Goal: Use online tool/utility

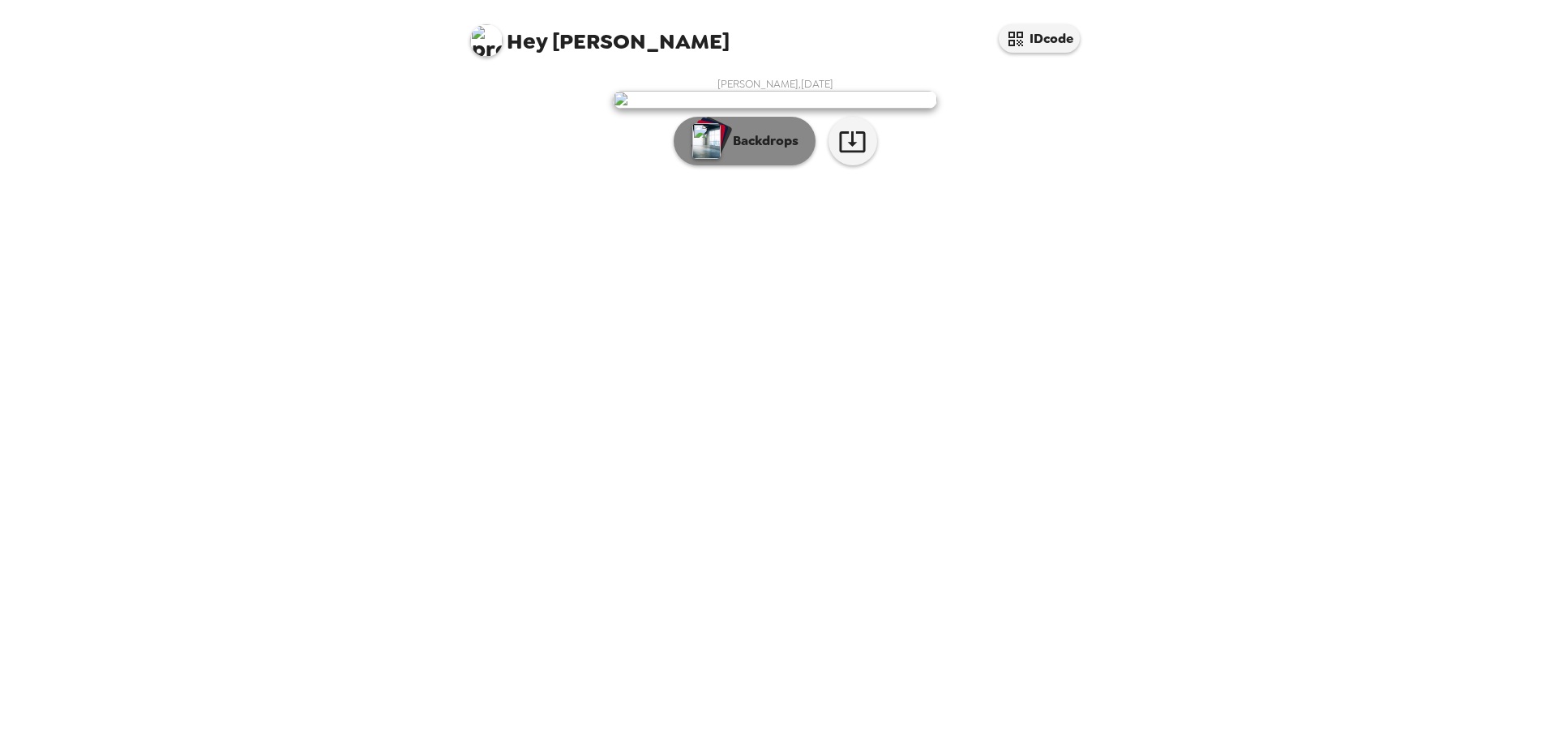
click at [774, 151] on p "Backdrops" at bounding box center [762, 140] width 74 height 19
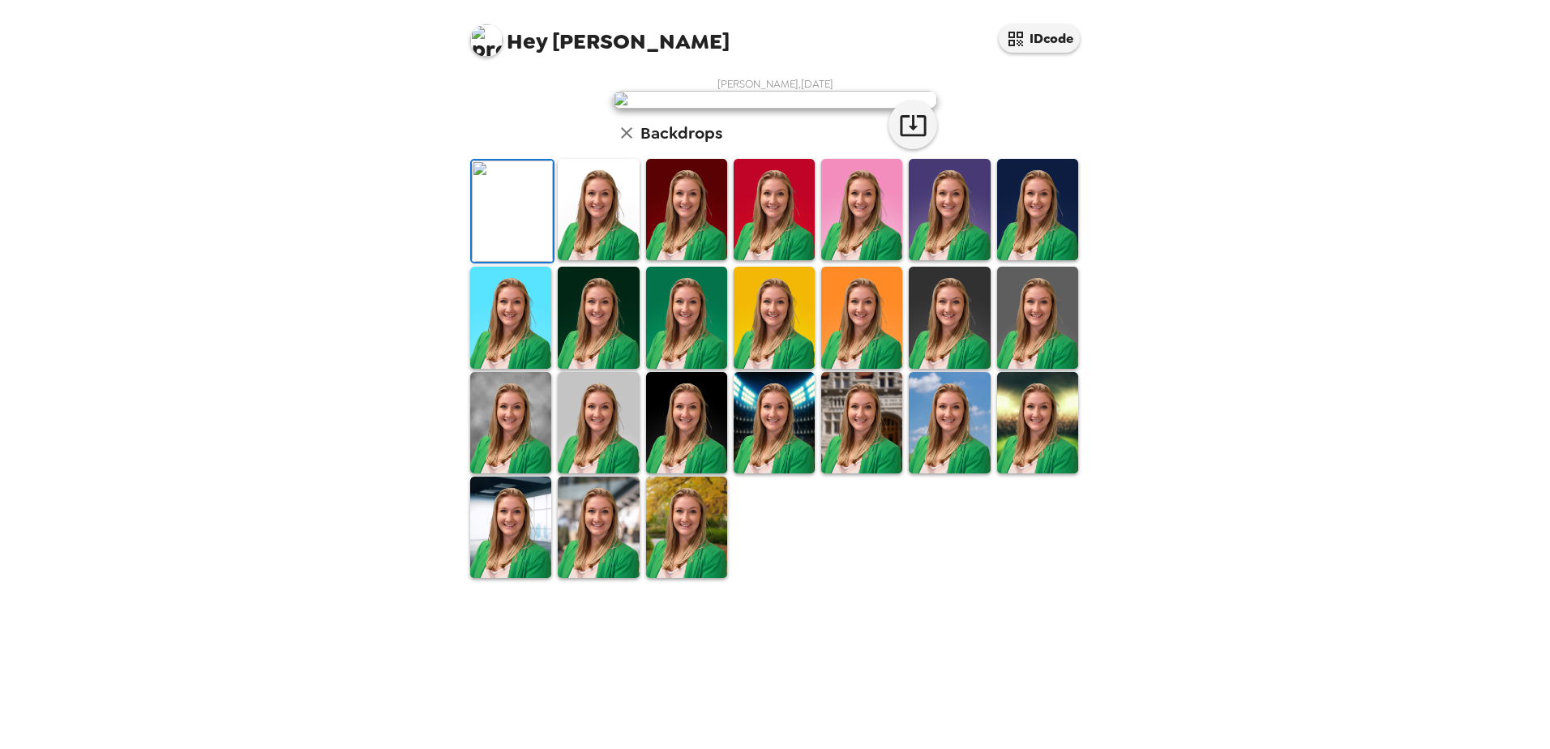
click at [669, 260] on img at bounding box center [686, 209] width 81 height 101
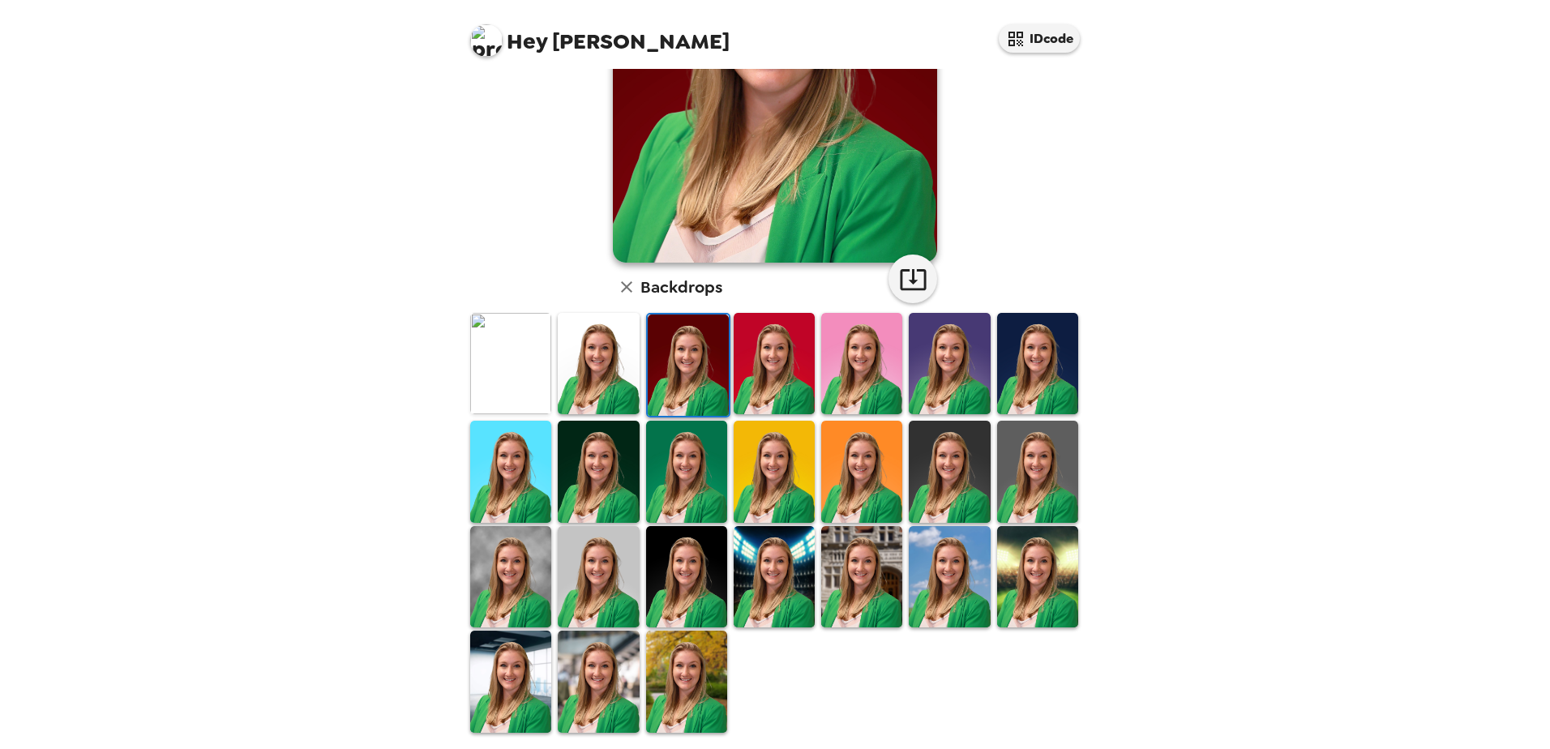
scroll to position [234, 0]
click at [538, 575] on img at bounding box center [510, 575] width 81 height 101
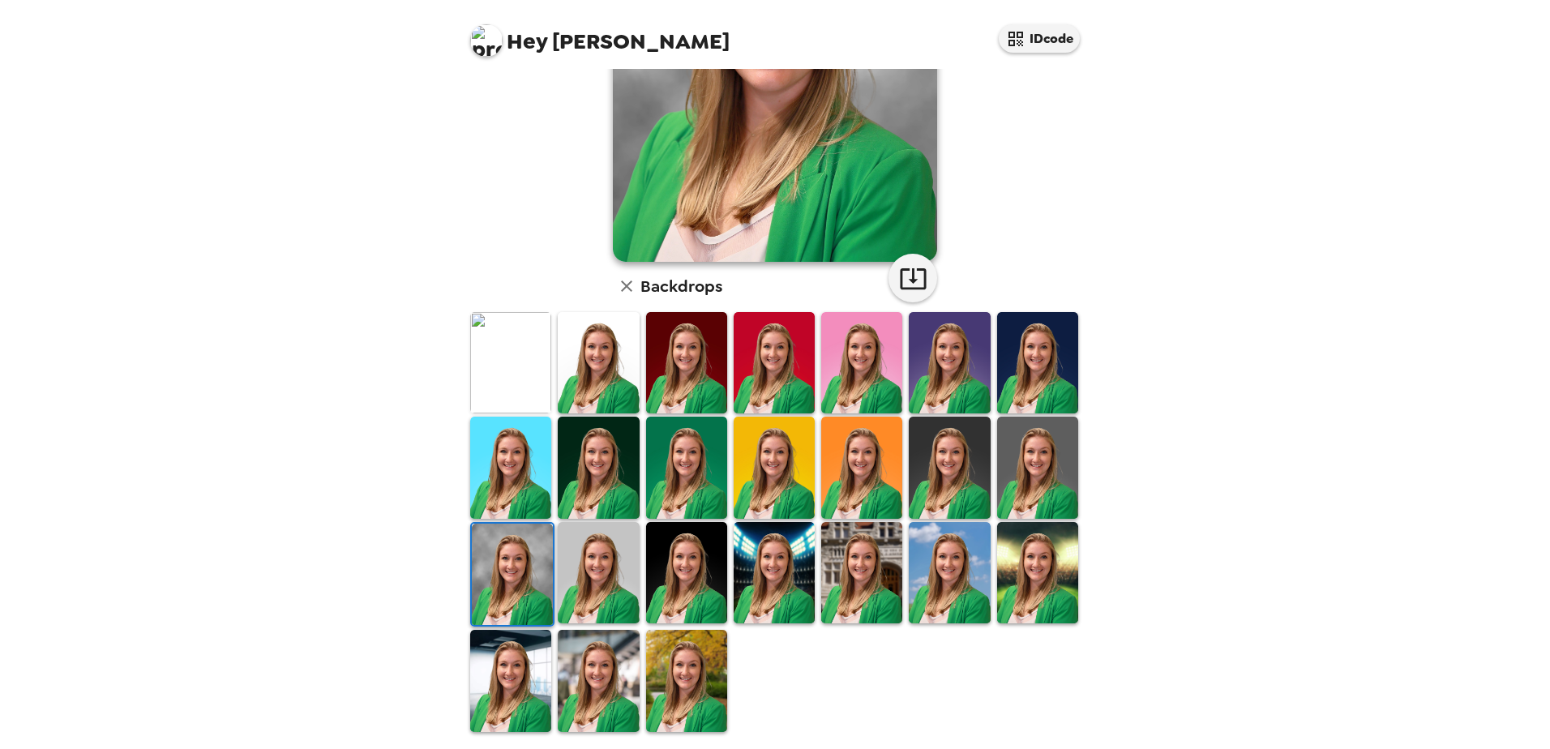
click at [537, 647] on img at bounding box center [510, 680] width 81 height 101
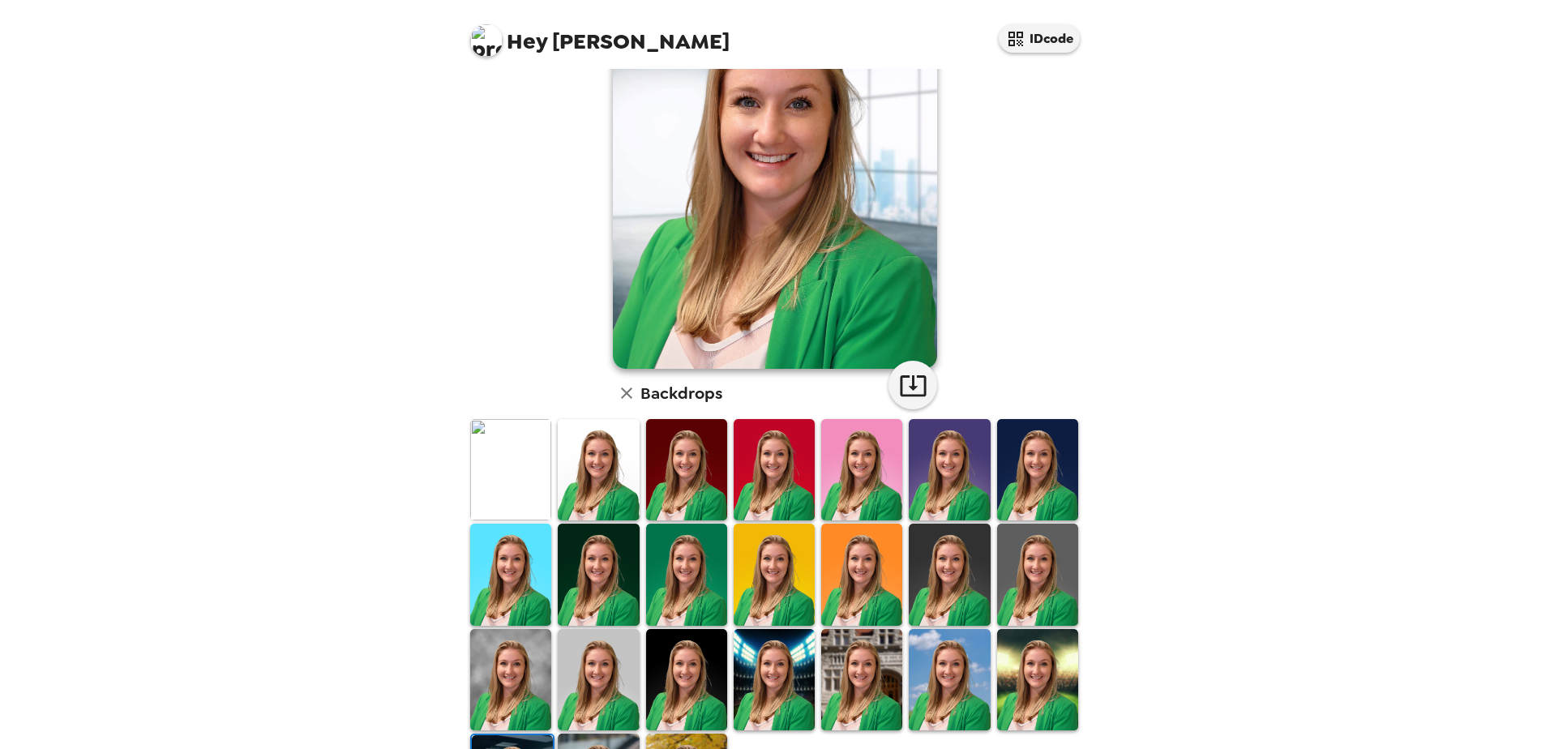
scroll to position [153, 0]
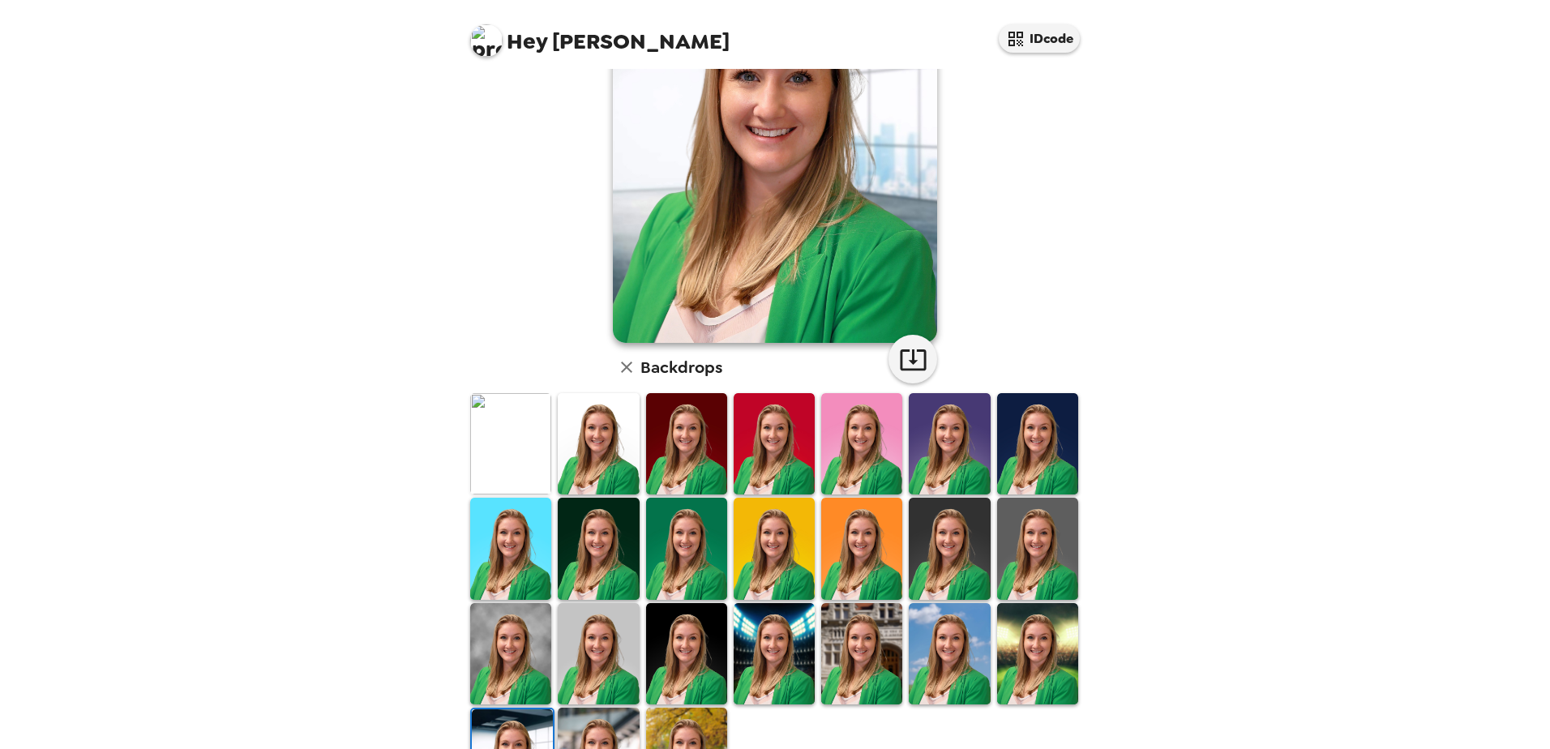
click at [596, 732] on img at bounding box center [598, 758] width 81 height 101
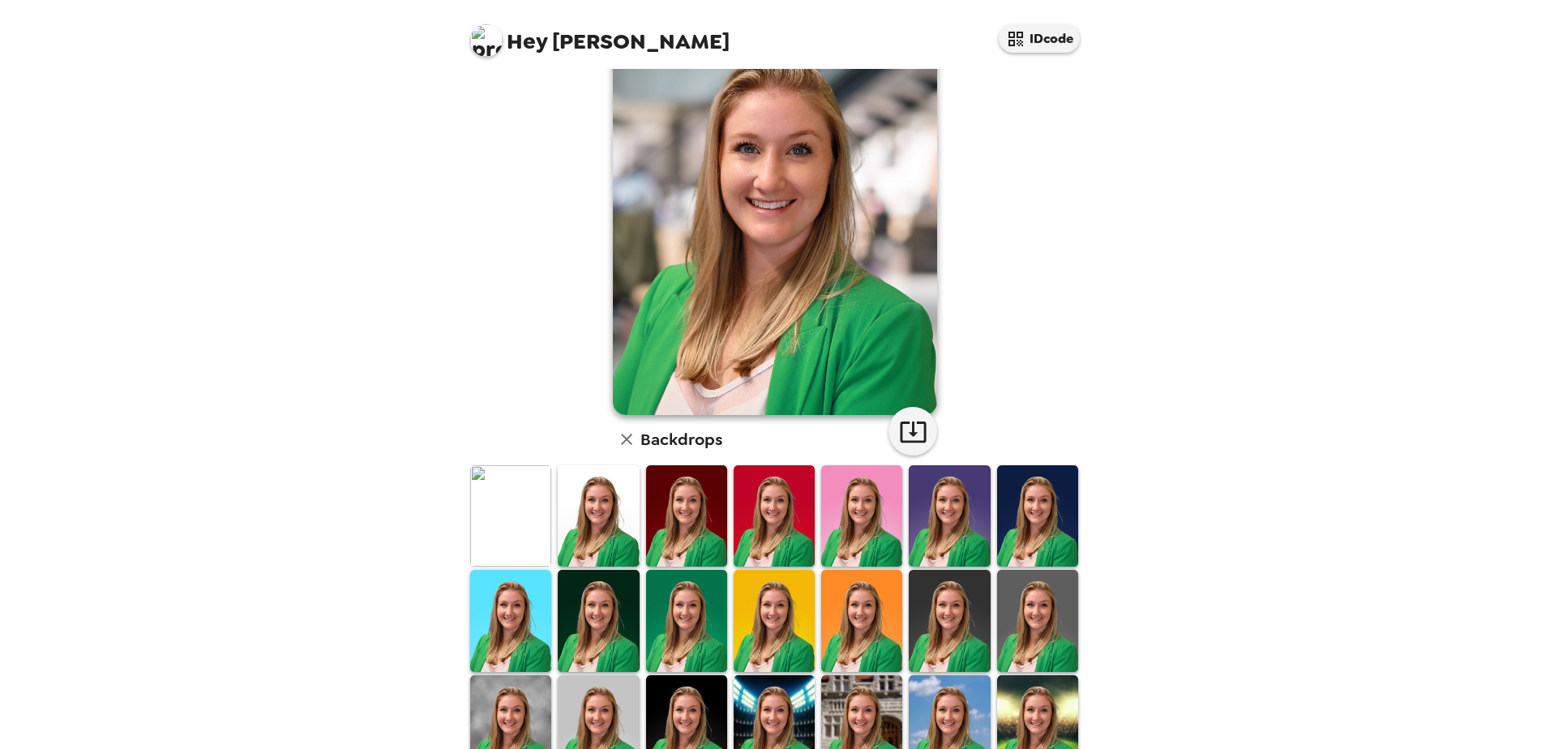
scroll to position [234, 0]
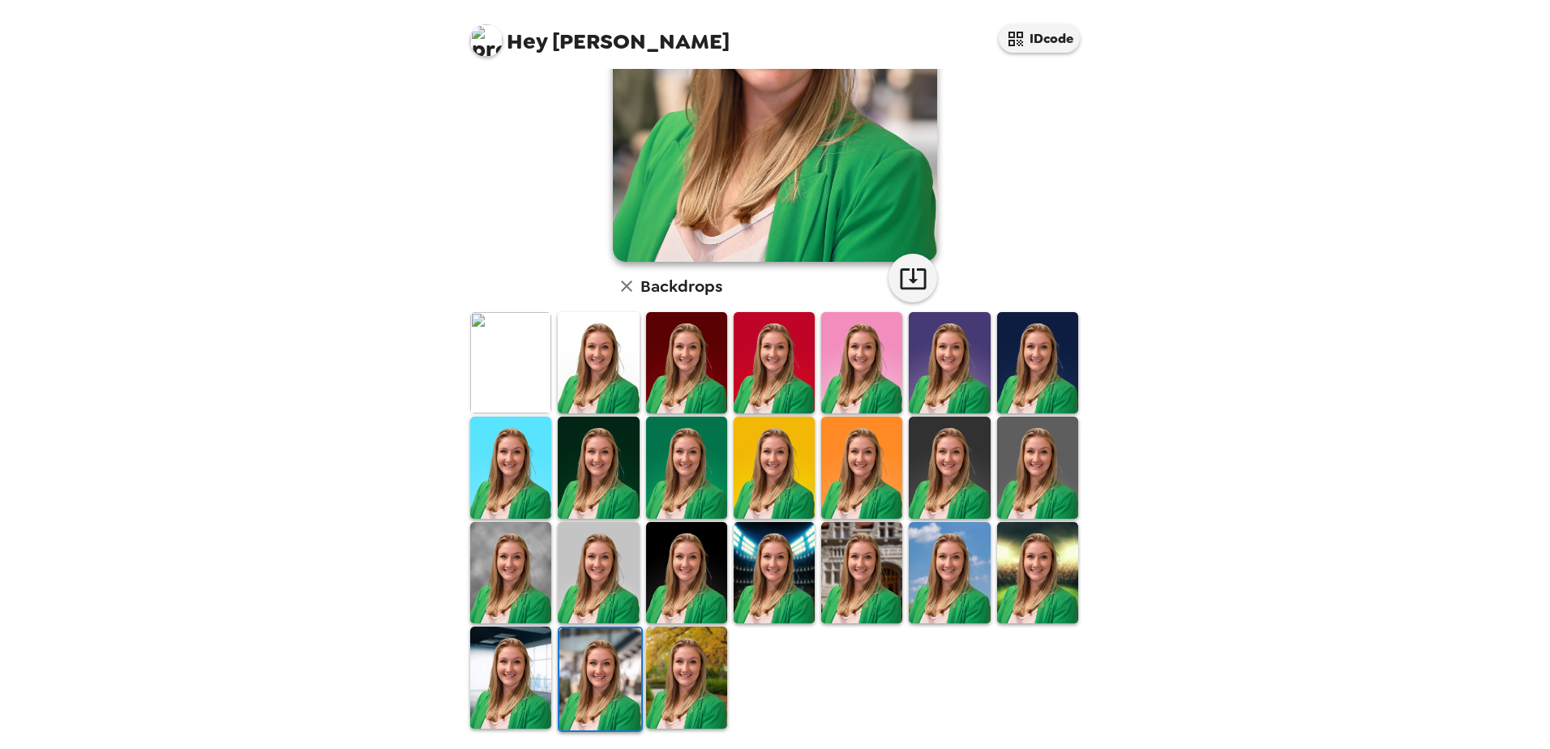
click at [786, 581] on img at bounding box center [773, 572] width 81 height 101
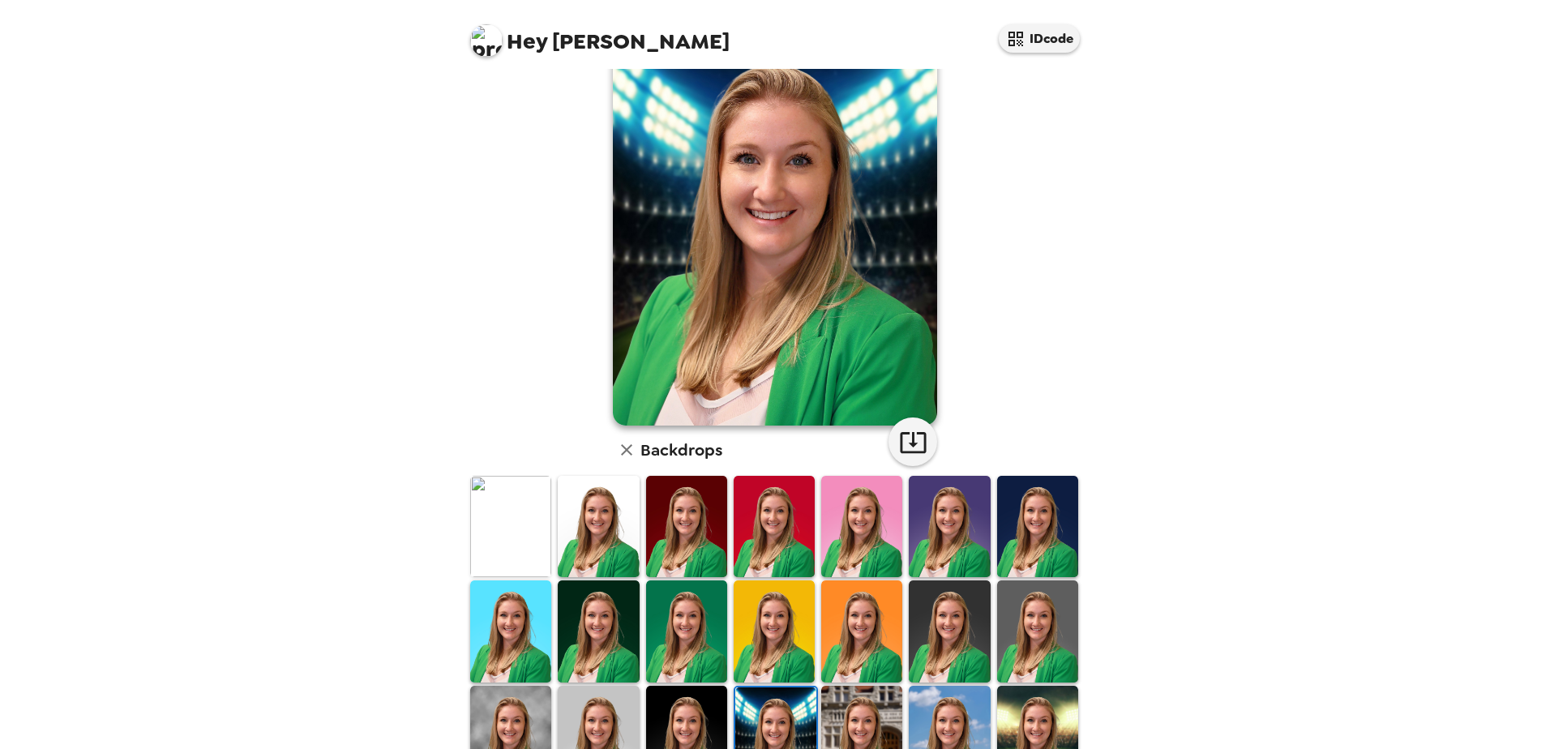
scroll to position [152, 0]
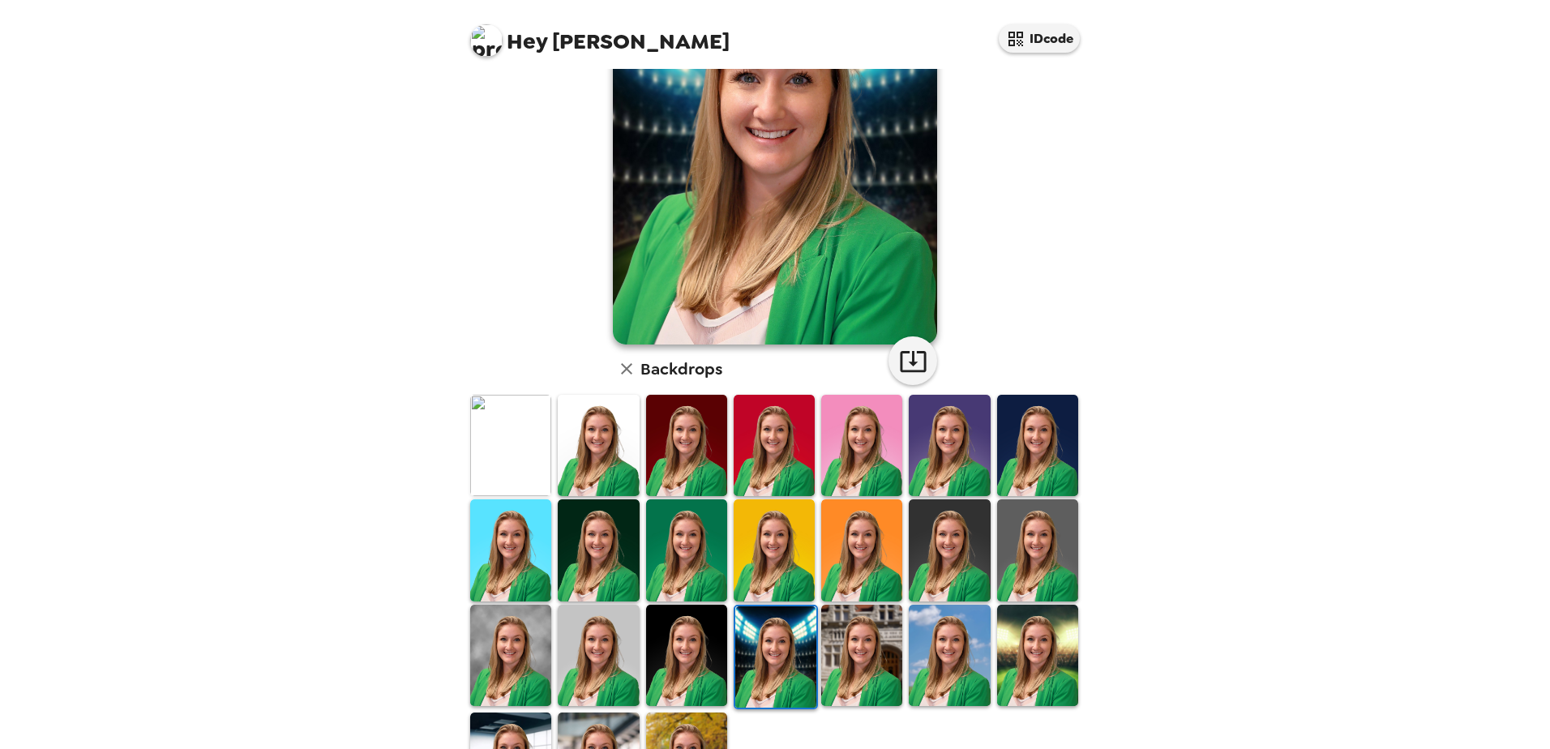
click at [922, 631] on img at bounding box center [949, 655] width 81 height 101
